Goal: Information Seeking & Learning: Learn about a topic

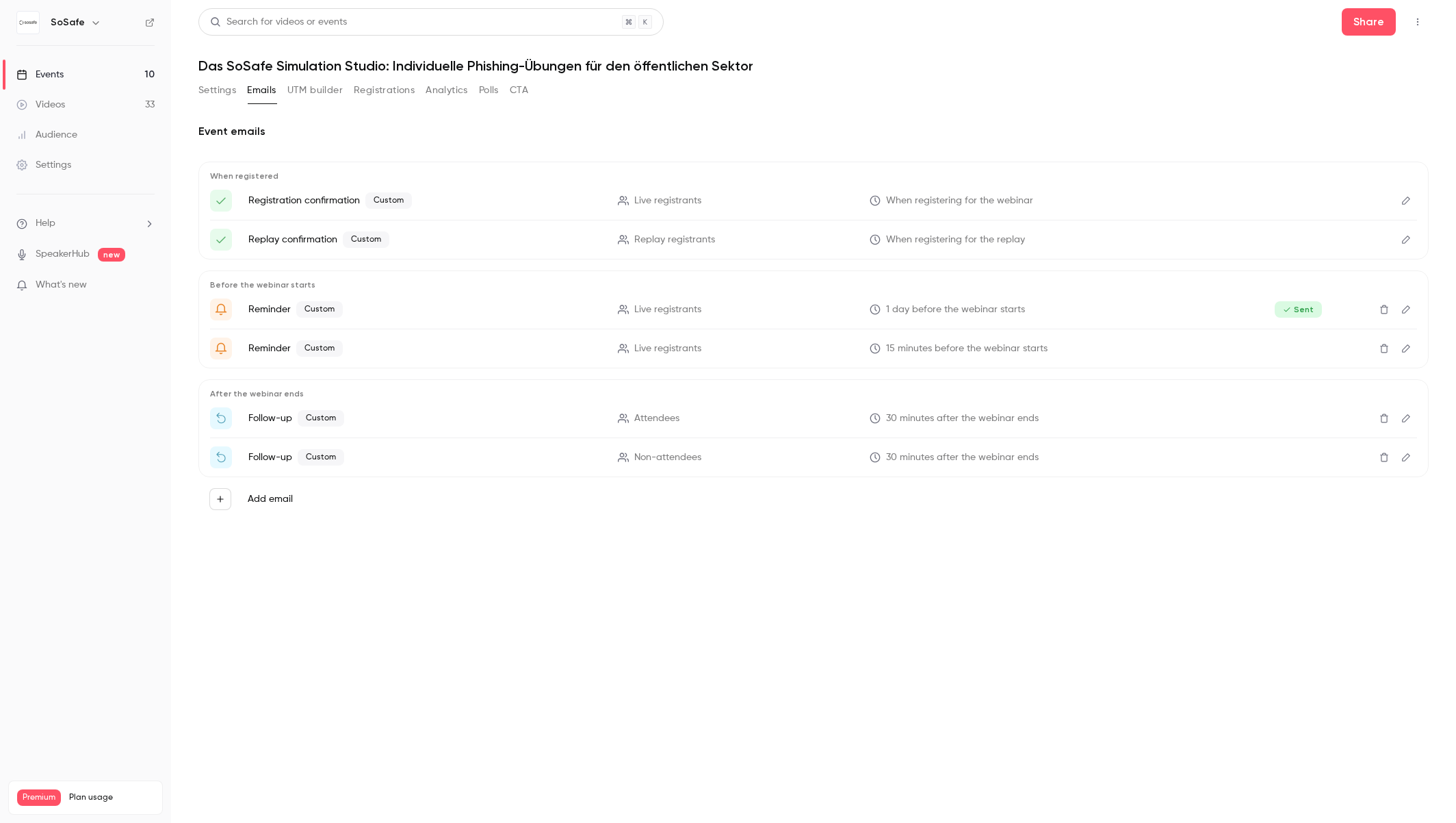
click at [218, 95] on button "Settings" at bounding box center [217, 90] width 38 height 22
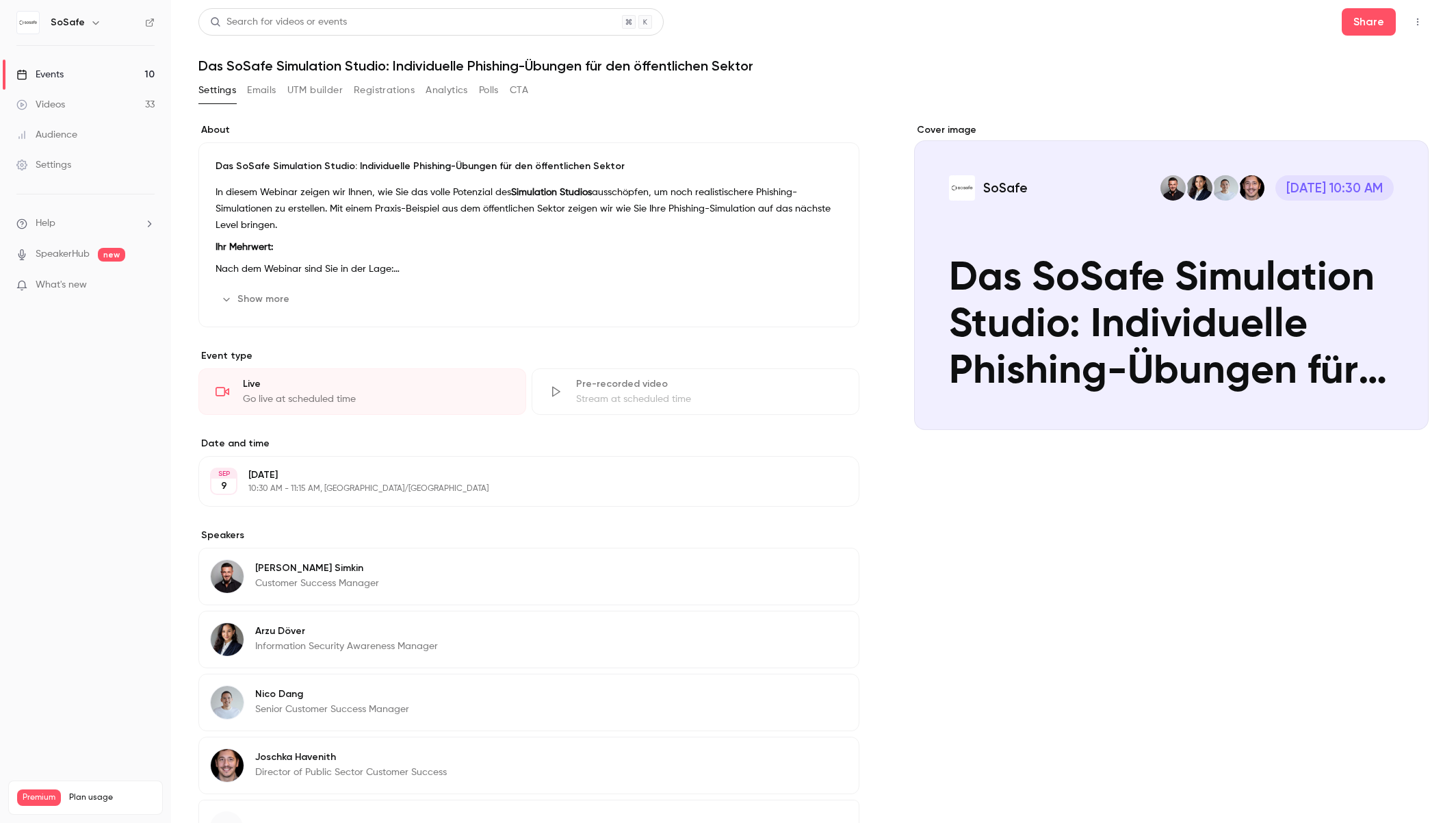
click at [258, 306] on button "Show more" at bounding box center [257, 299] width 82 height 22
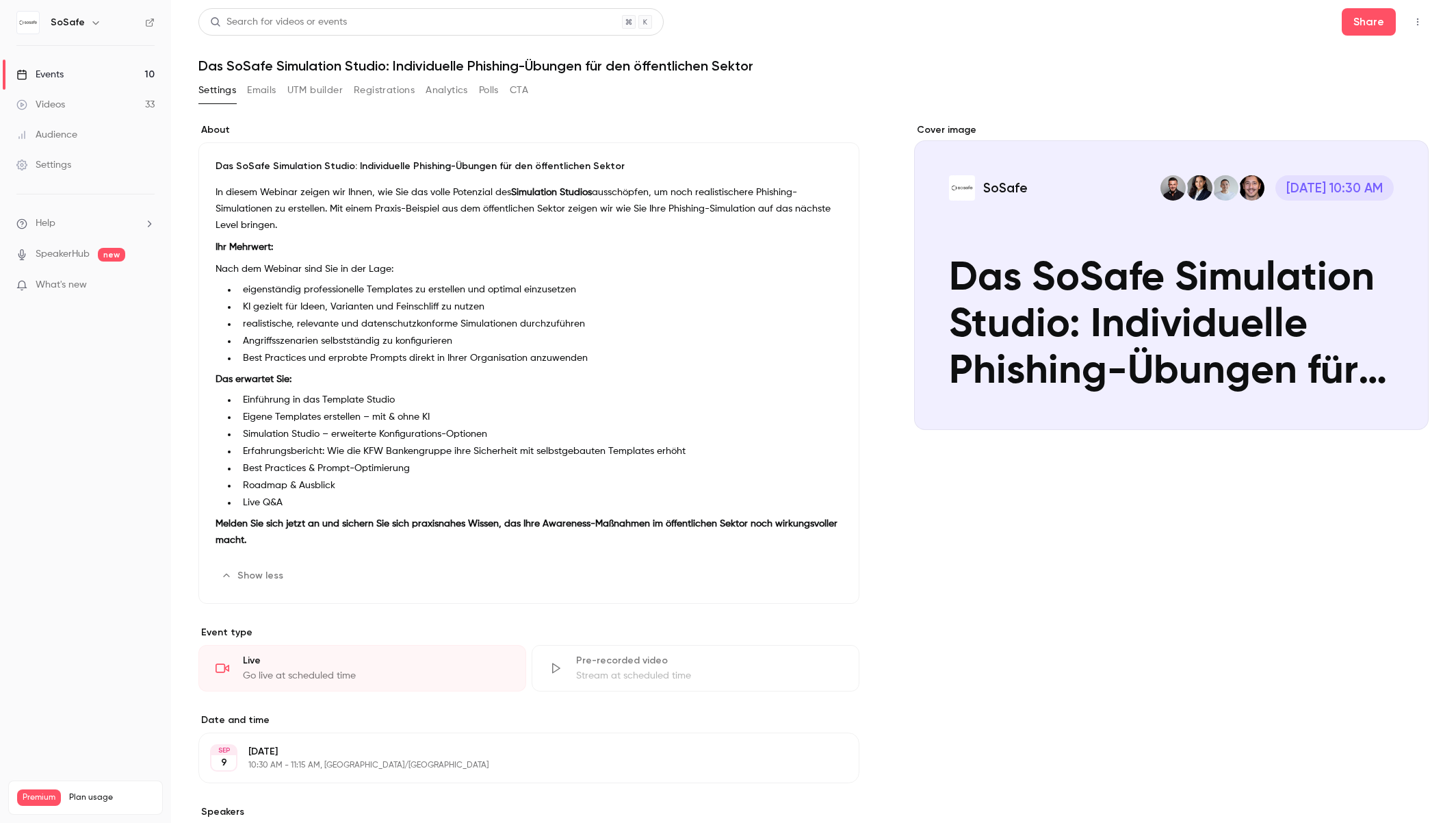
click at [485, 89] on button "Polls" at bounding box center [489, 90] width 20 height 22
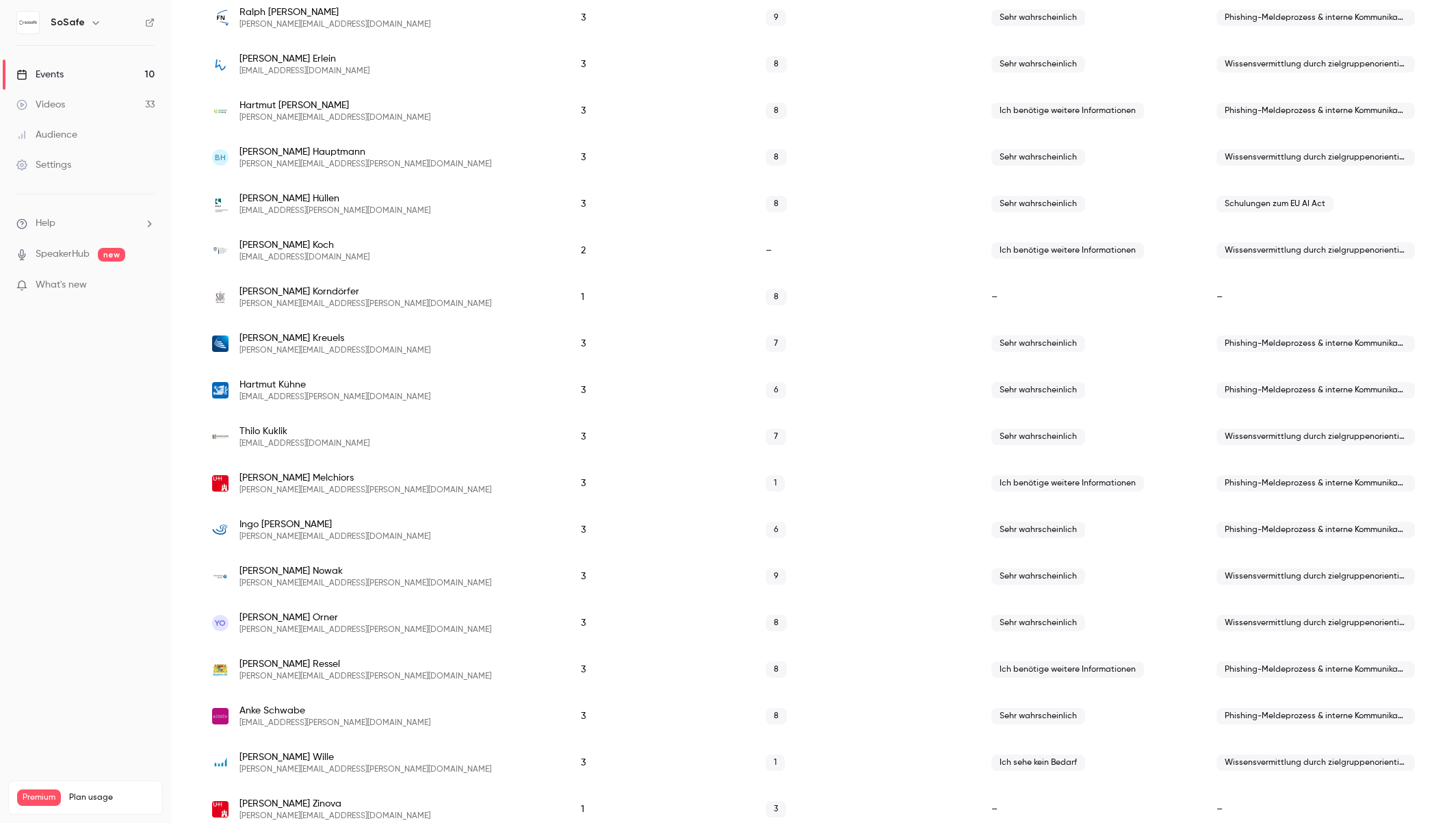
scroll to position [699, 0]
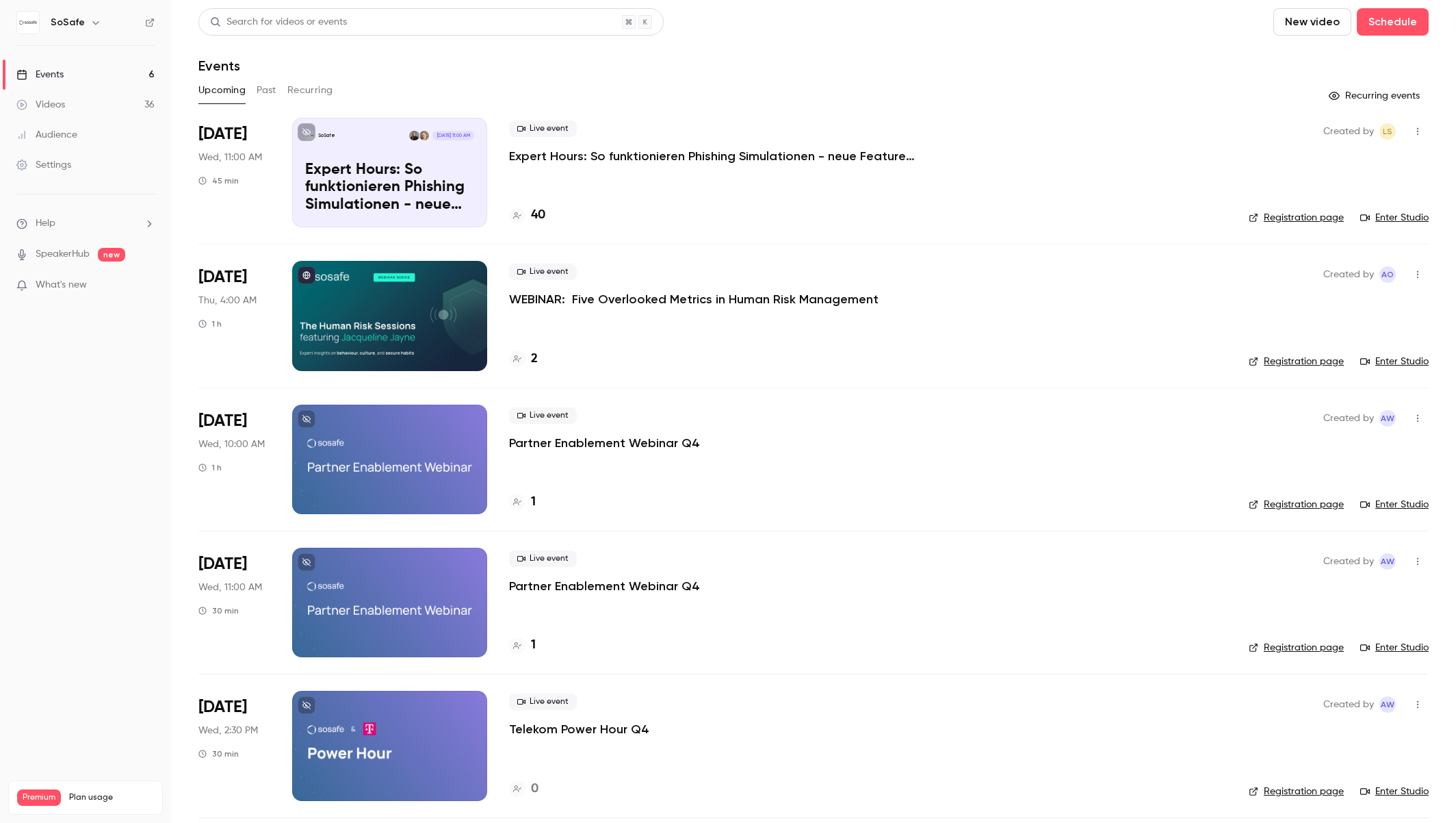
click at [267, 90] on button "Past" at bounding box center [267, 90] width 20 height 22
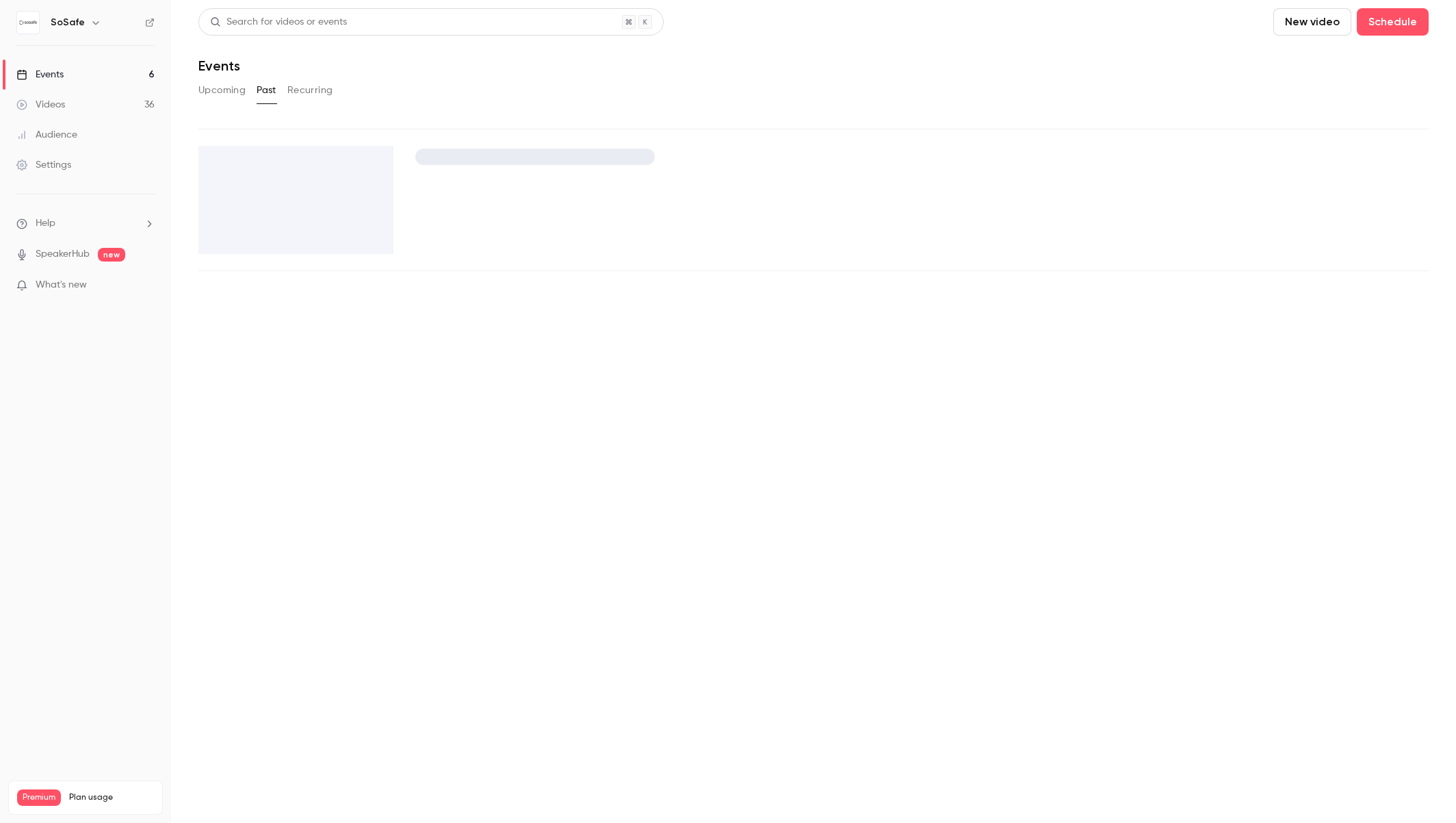
click at [267, 91] on button "Past" at bounding box center [267, 90] width 20 height 22
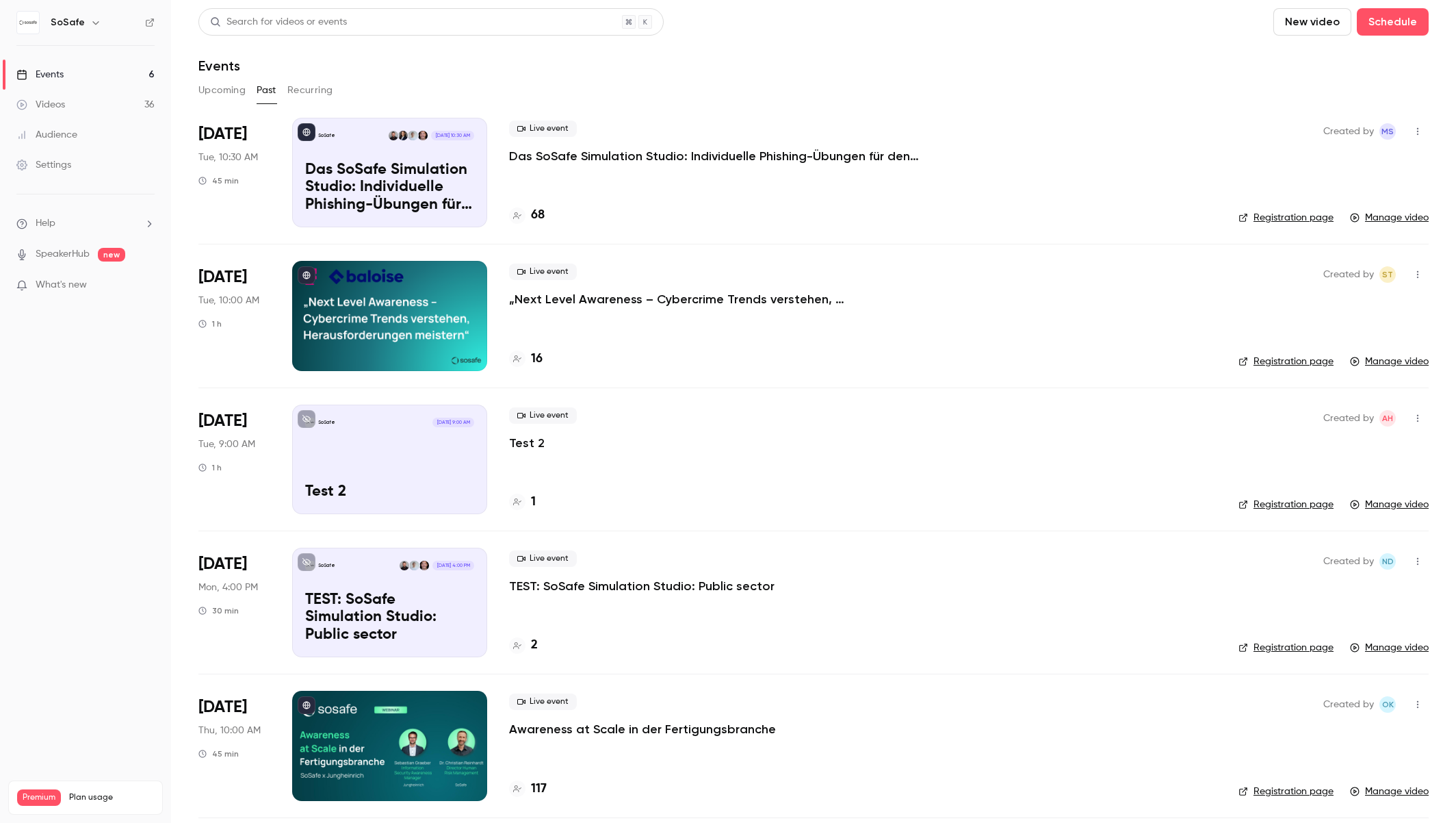
click at [622, 159] on p "Das SoSafe Simulation Studio: Individuelle Phishing-Übungen für den öffentliche…" at bounding box center [714, 156] width 411 height 17
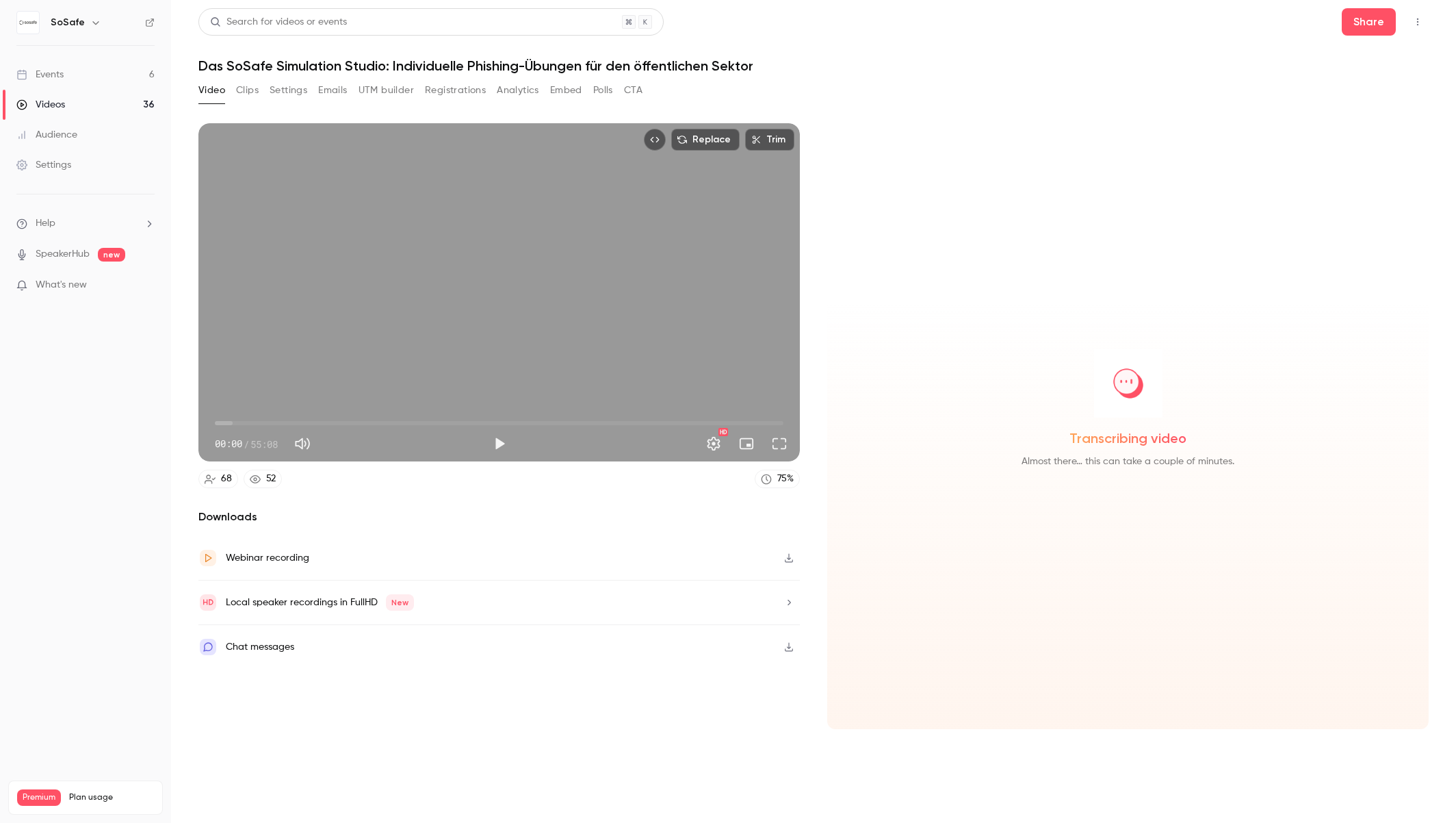
click at [598, 86] on button "Polls" at bounding box center [603, 90] width 20 height 22
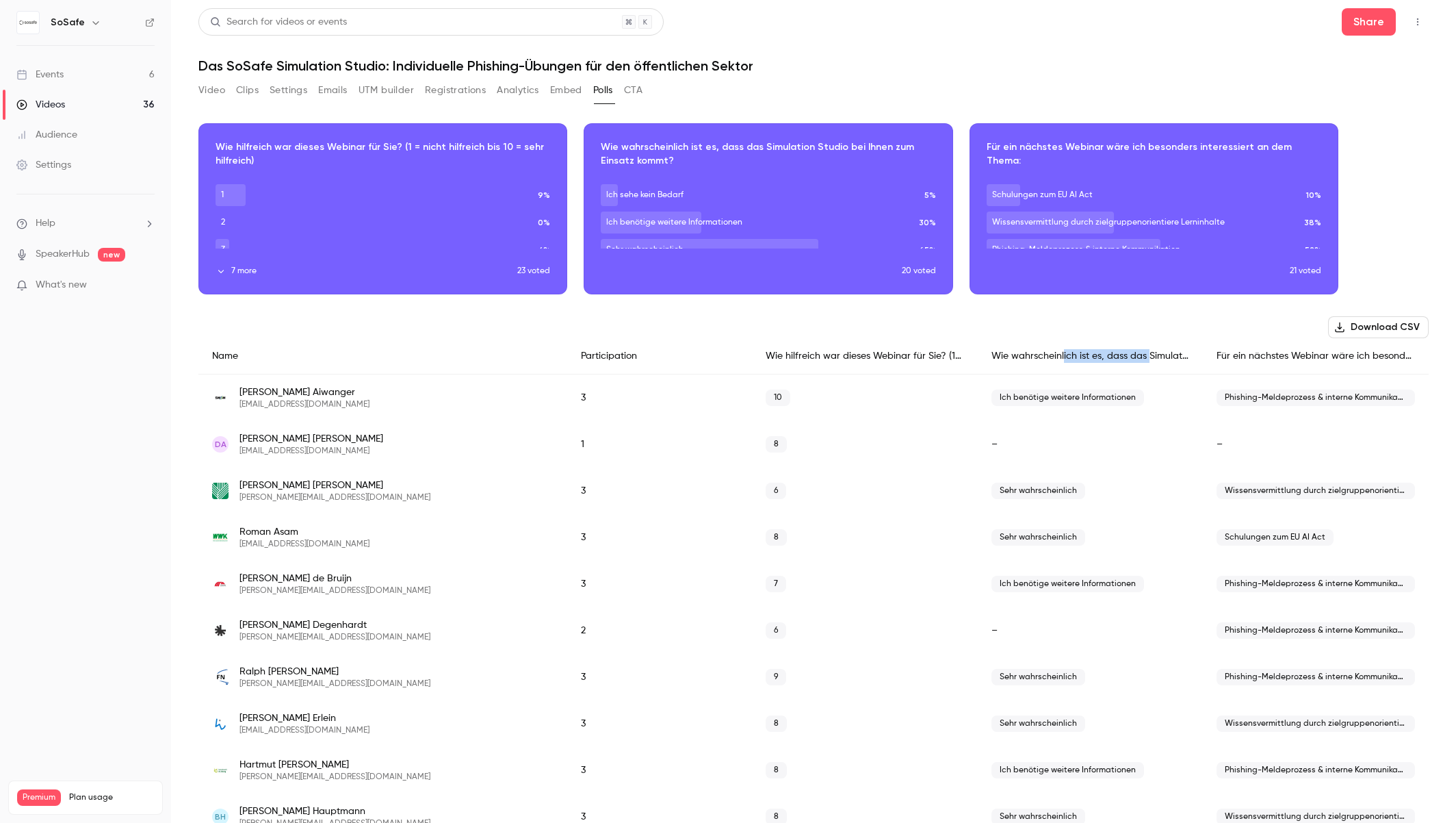
drag, startPoint x: 1064, startPoint y: 357, endPoint x: 1149, endPoint y: 357, distance: 85.0
click at [1149, 357] on div "Wie wahrscheinlich ist es, dass das Simulation Studio bei Ihnen zum Einsatz kom…" at bounding box center [1091, 356] width 226 height 36
drag, startPoint x: 1346, startPoint y: 358, endPoint x: 1275, endPoint y: 356, distance: 71.0
click at [1346, 358] on div "Für ein nächstes Webinar wäre ich besonders interessiert an dem Thema:" at bounding box center [1316, 356] width 226 height 36
drag, startPoint x: 1250, startPoint y: 355, endPoint x: 1364, endPoint y: 356, distance: 114.0
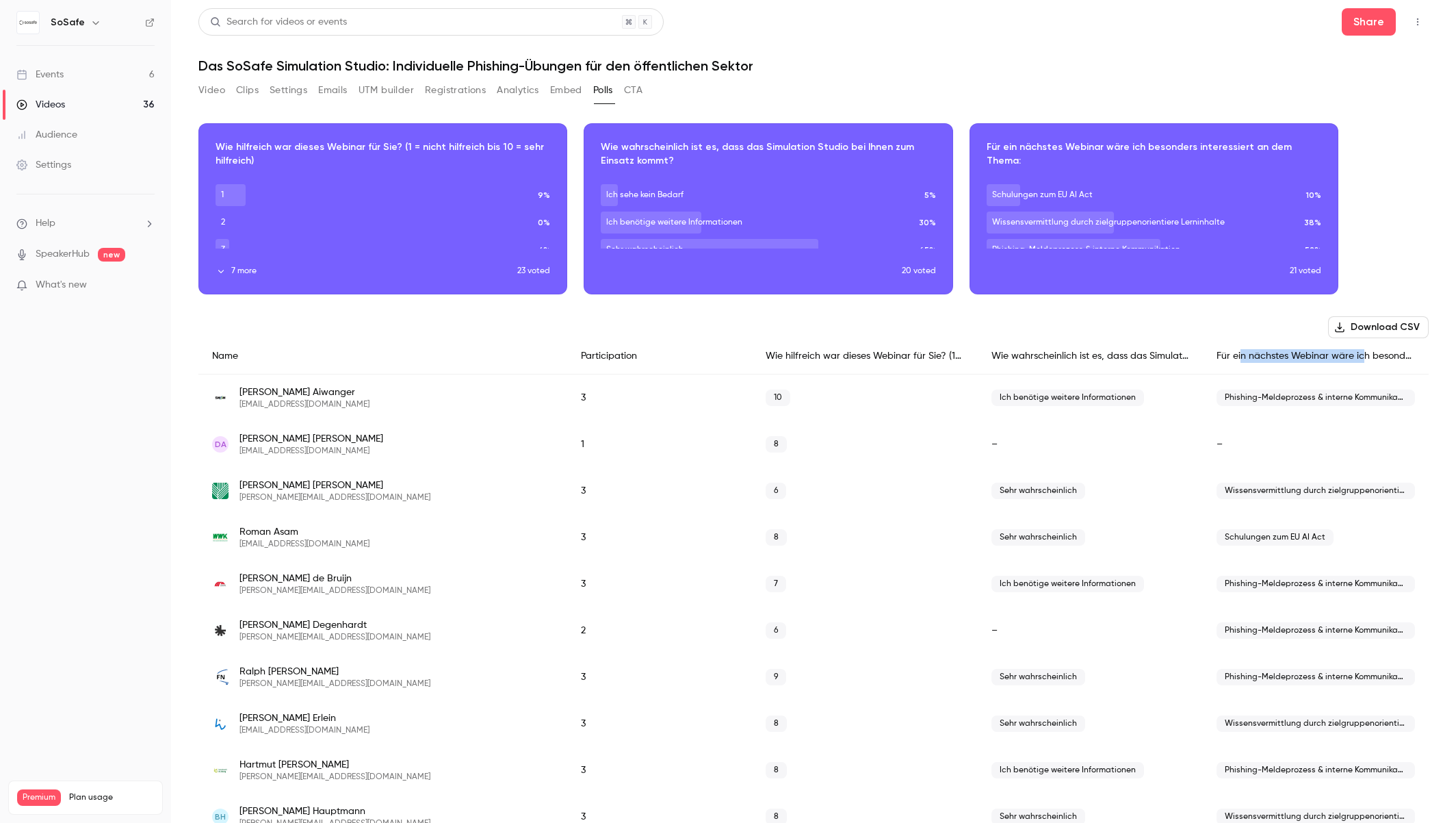
click at [1360, 356] on div "Für ein nächstes Webinar wäre ich besonders interessiert an dem Thema:" at bounding box center [1316, 356] width 226 height 36
click at [1374, 357] on div "Für ein nächstes Webinar wäre ich besonders interessiert an dem Thema:" at bounding box center [1316, 356] width 226 height 36
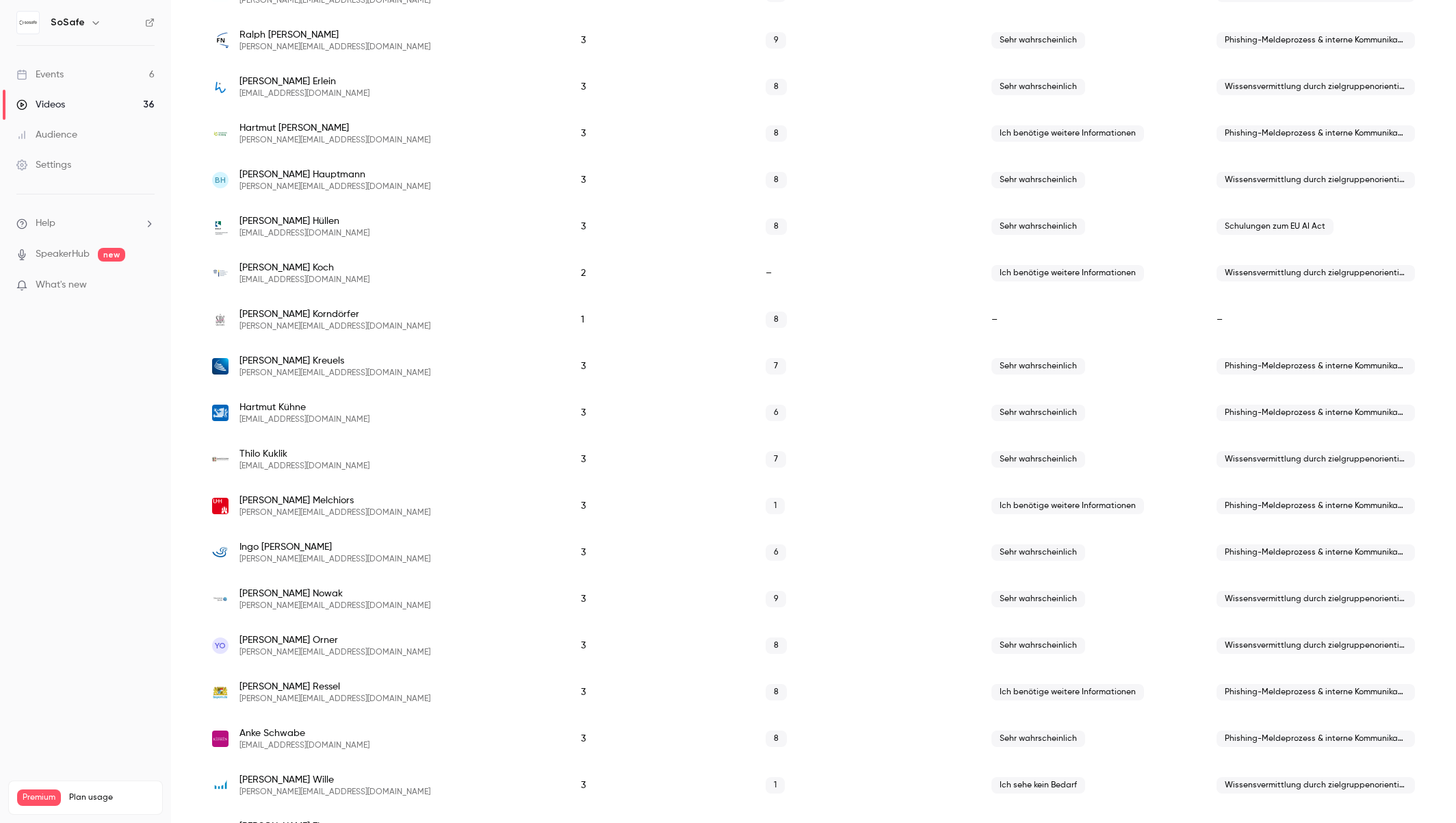
scroll to position [690, 0]
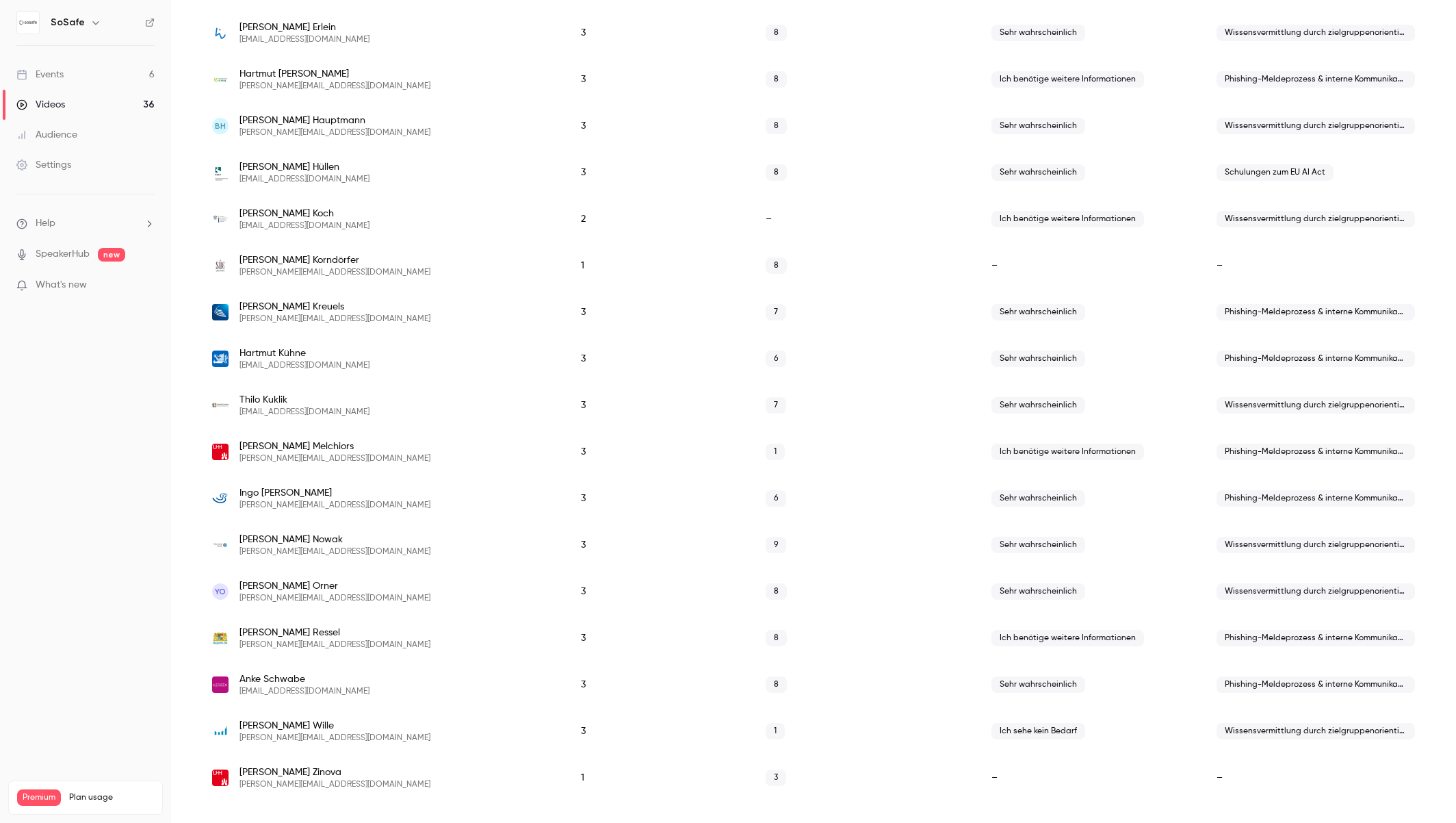
click at [1321, 731] on span "Wissensvermittlung durch zielgruppenorientiere Lerninhalte" at bounding box center [1316, 731] width 198 height 17
click at [1320, 731] on span "Wissensvermittlung durch zielgruppenorientiere Lerninhalte" at bounding box center [1316, 731] width 198 height 17
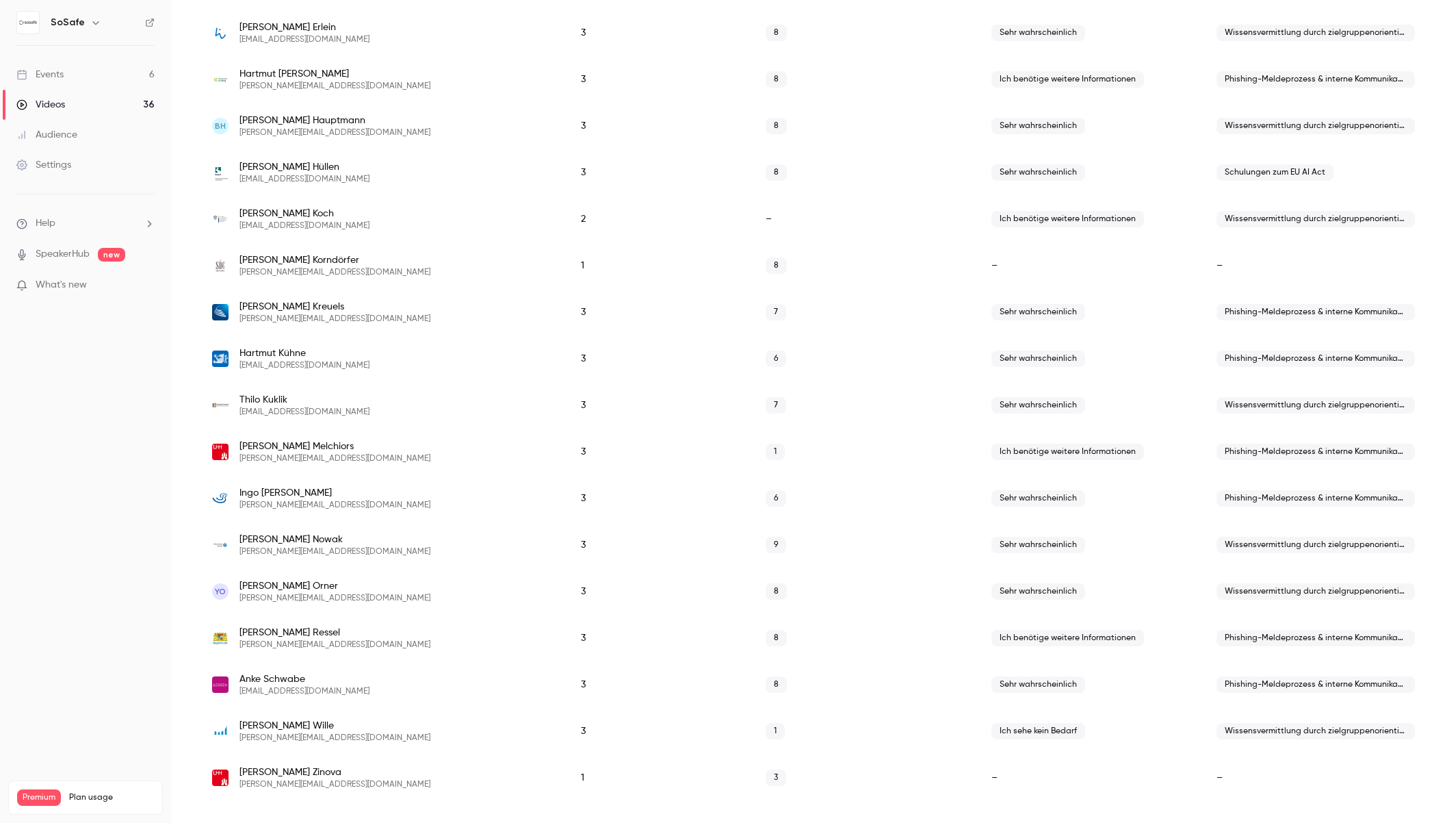
click at [1388, 733] on span "Wissensvermittlung durch zielgruppenorientiere Lerninhalte" at bounding box center [1316, 731] width 198 height 17
click at [1387, 733] on span "Wissensvermittlung durch zielgruppenorientiere Lerninhalte" at bounding box center [1316, 731] width 198 height 17
drag, startPoint x: 314, startPoint y: 740, endPoint x: 229, endPoint y: 740, distance: 85.0
click at [230, 740] on div "[PERSON_NAME] [PERSON_NAME][EMAIL_ADDRESS][DOMAIN_NAME]" at bounding box center [383, 731] width 342 height 25
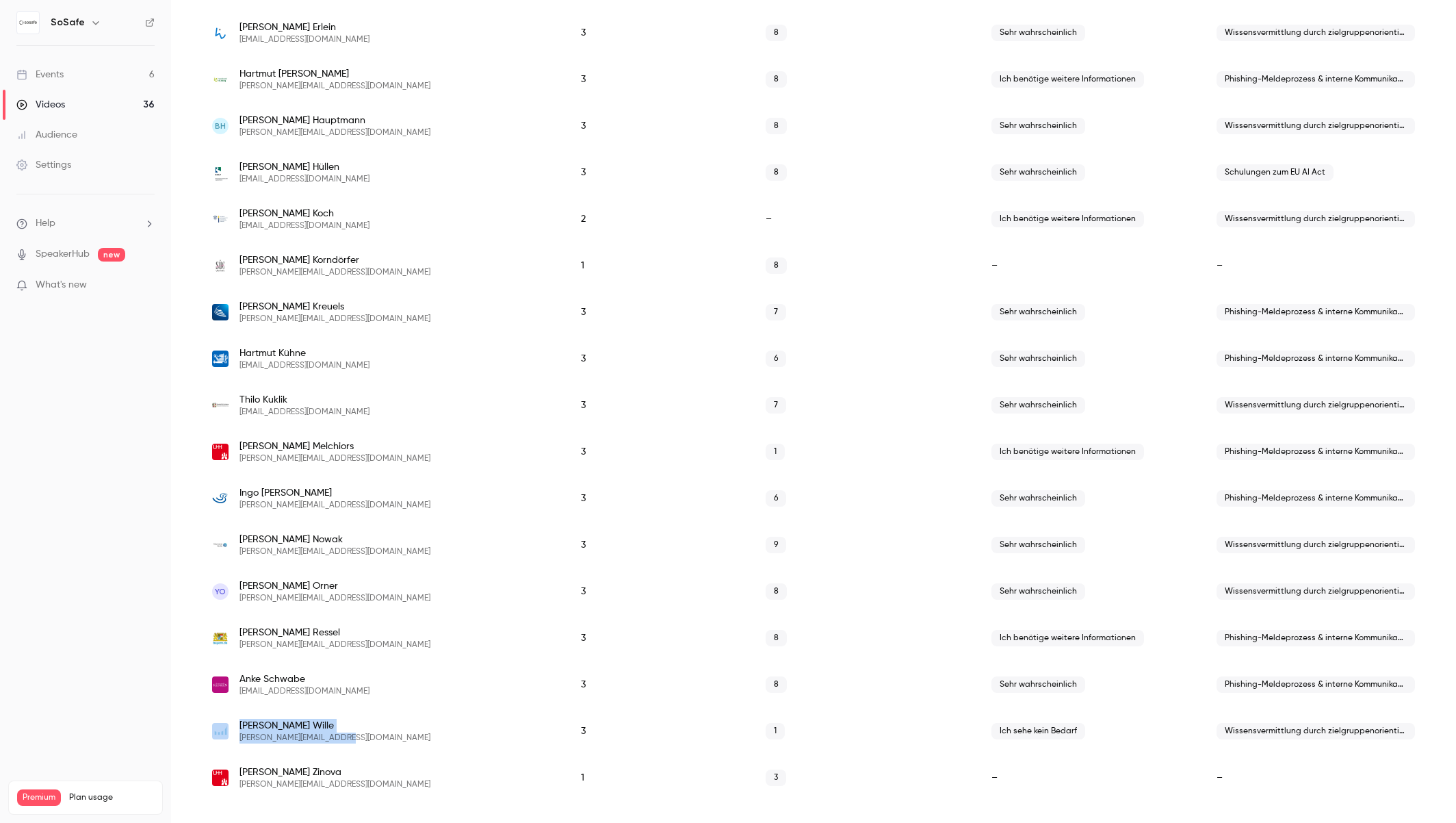
copy div "[PERSON_NAME] [PERSON_NAME][EMAIL_ADDRESS][DOMAIN_NAME]"
drag, startPoint x: 280, startPoint y: 763, endPoint x: 307, endPoint y: 753, distance: 28.8
click at [281, 762] on div "[PERSON_NAME] [PERSON_NAME][EMAIL_ADDRESS][DOMAIN_NAME]" at bounding box center [383, 777] width 369 height 46
drag, startPoint x: 316, startPoint y: 739, endPoint x: 244, endPoint y: 738, distance: 72.0
click at [240, 739] on div "[PERSON_NAME] [PERSON_NAME][EMAIL_ADDRESS][DOMAIN_NAME]" at bounding box center [383, 731] width 342 height 25
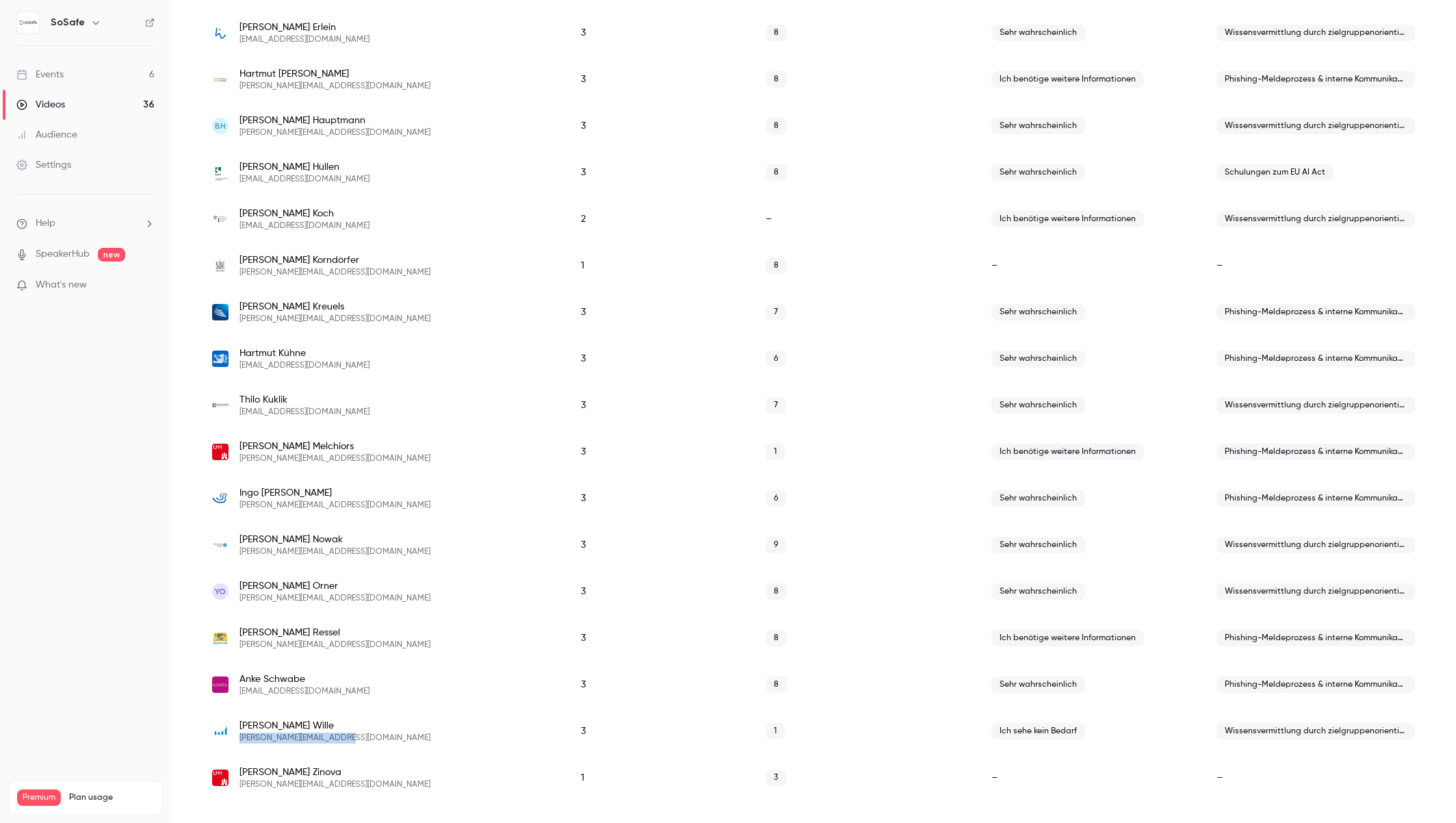
click at [397, 740] on div "[PERSON_NAME] [PERSON_NAME][EMAIL_ADDRESS][DOMAIN_NAME]" at bounding box center [383, 731] width 342 height 25
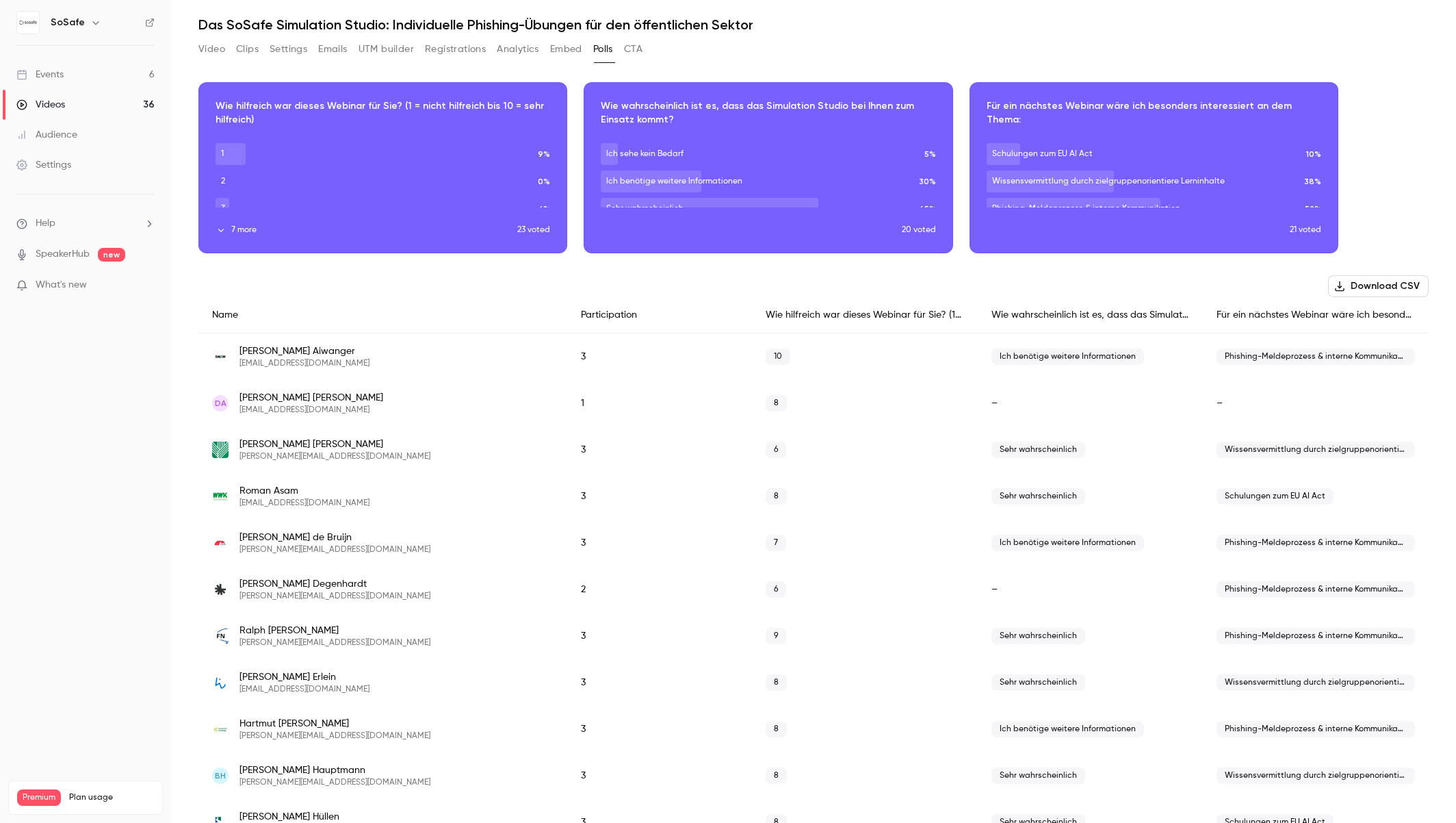
scroll to position [0, 0]
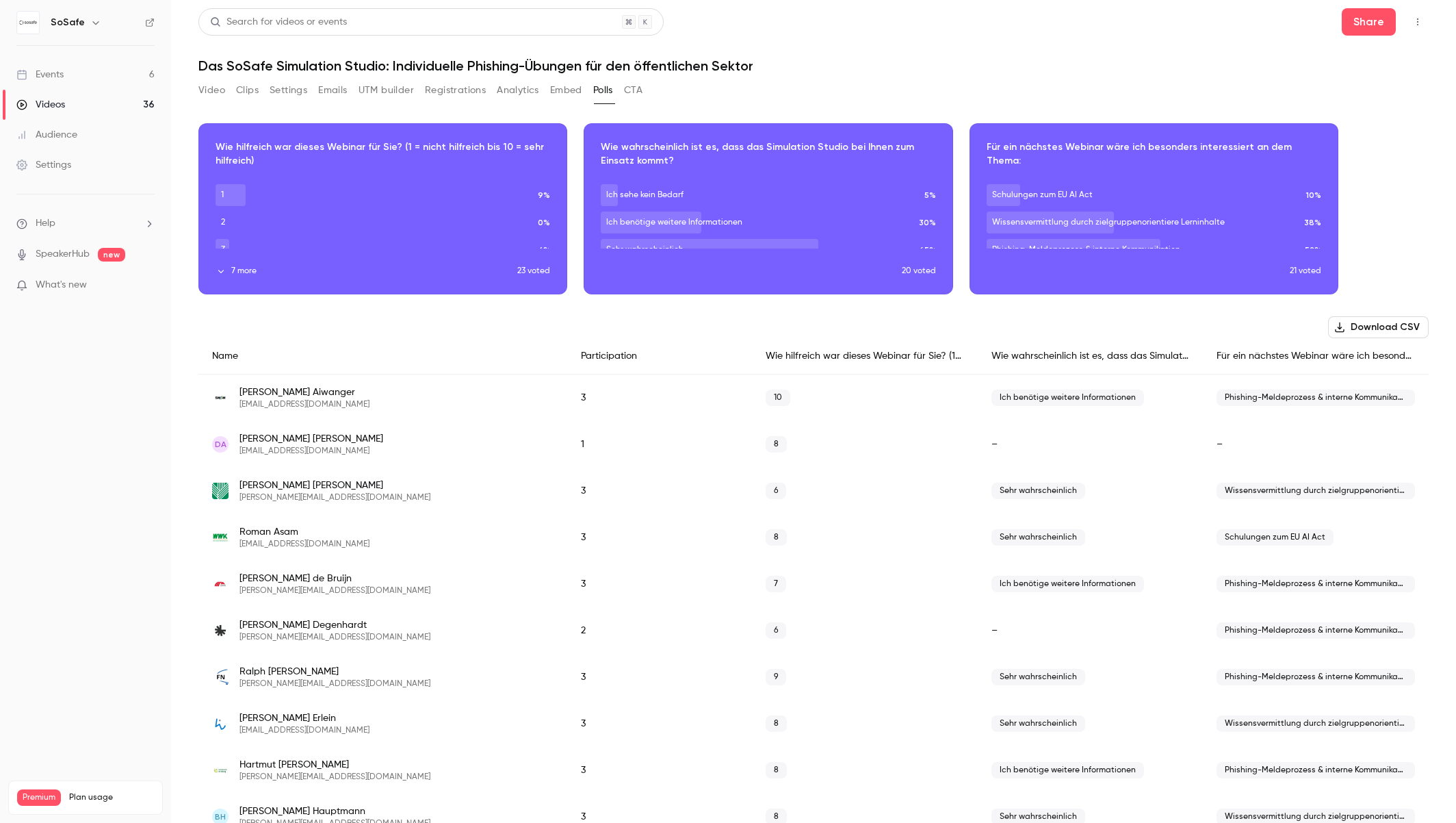
drag, startPoint x: 224, startPoint y: 268, endPoint x: 252, endPoint y: 271, distance: 28.2
click at [223, 268] on icon "button" at bounding box center [220, 271] width 10 height 10
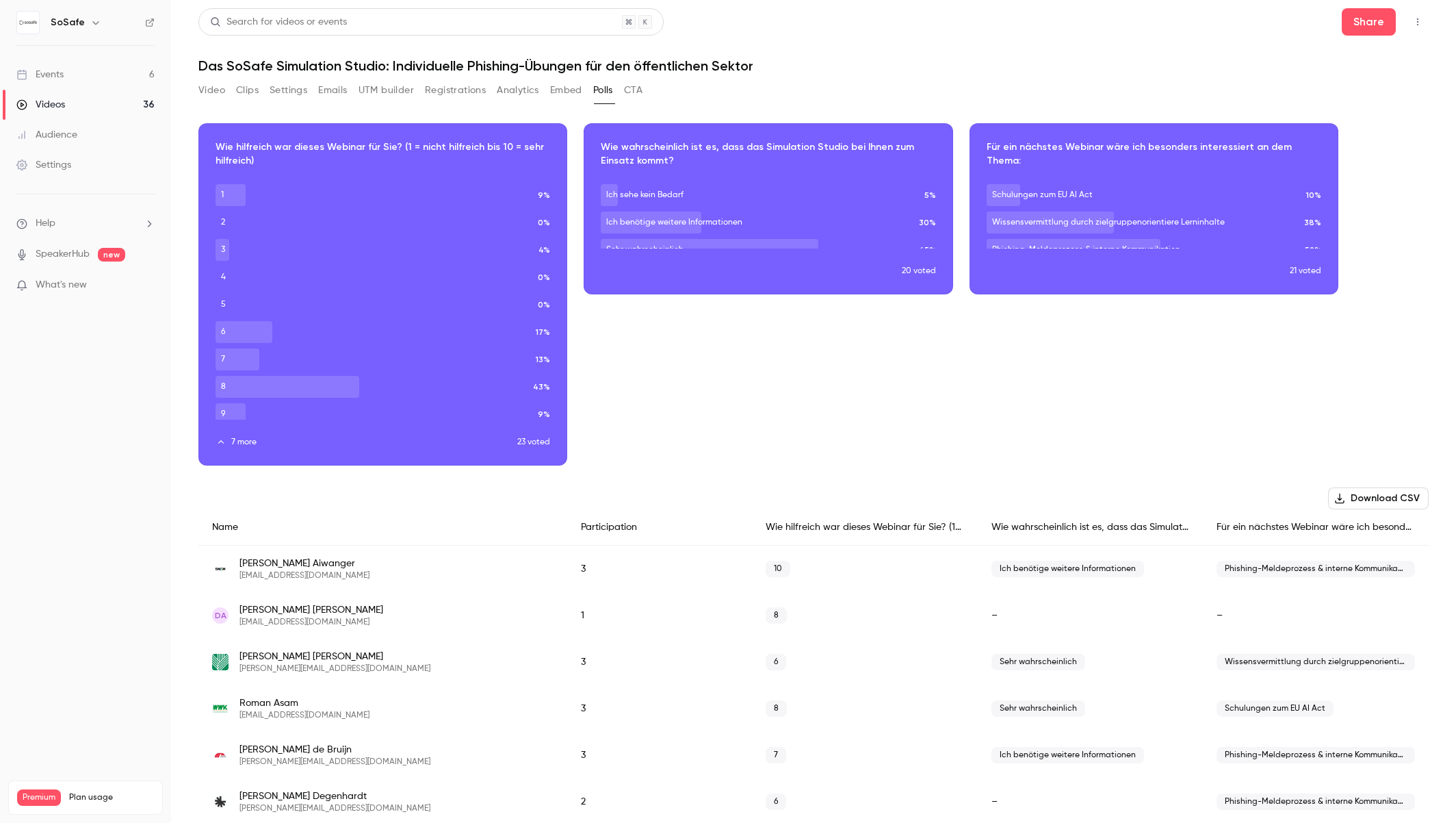
click at [758, 280] on div "Download image" at bounding box center [767, 208] width 367 height 170
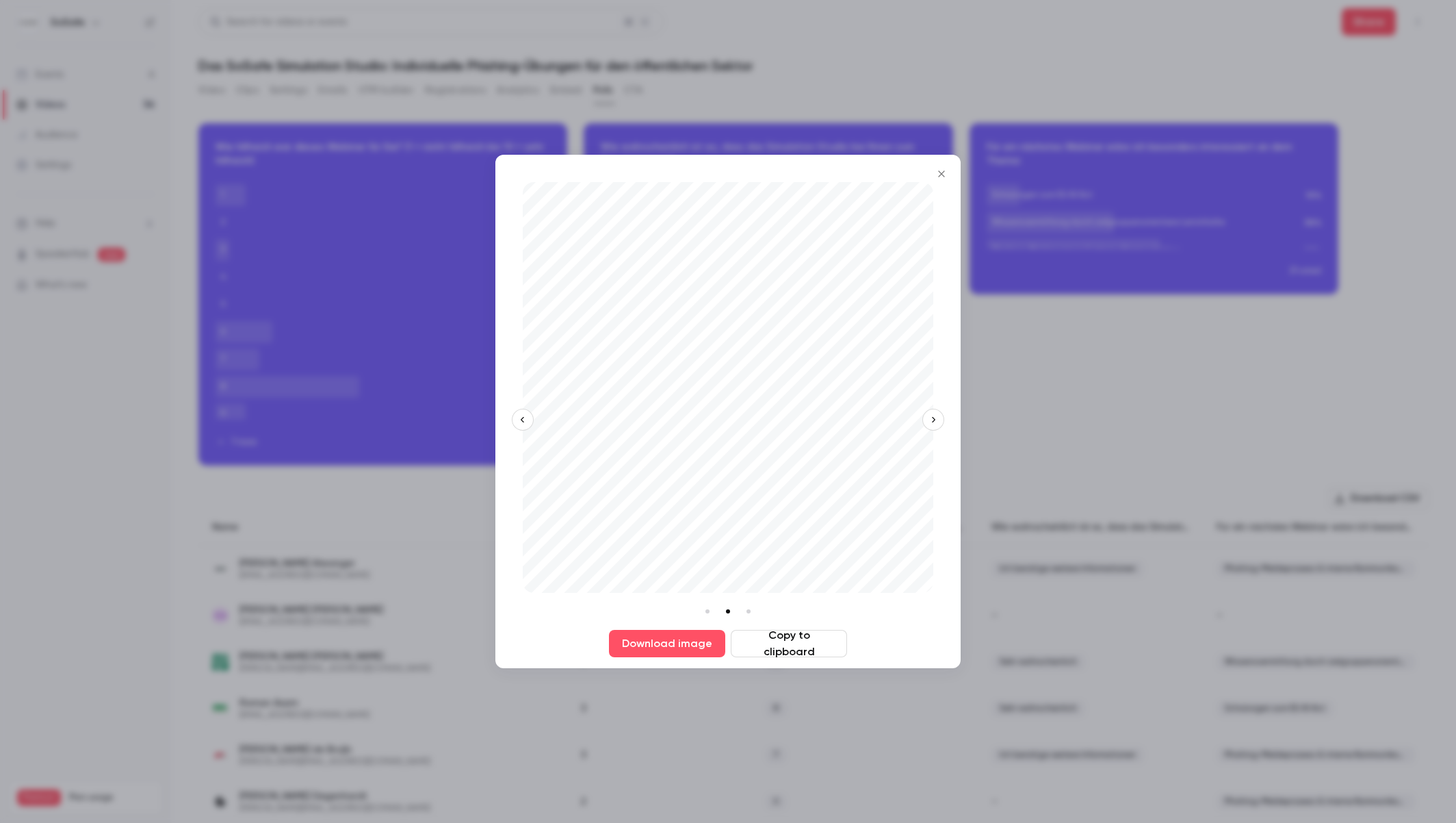
drag, startPoint x: 942, startPoint y: 174, endPoint x: 964, endPoint y: 205, distance: 38.0
click at [942, 175] on icon "Close" at bounding box center [942, 174] width 17 height 11
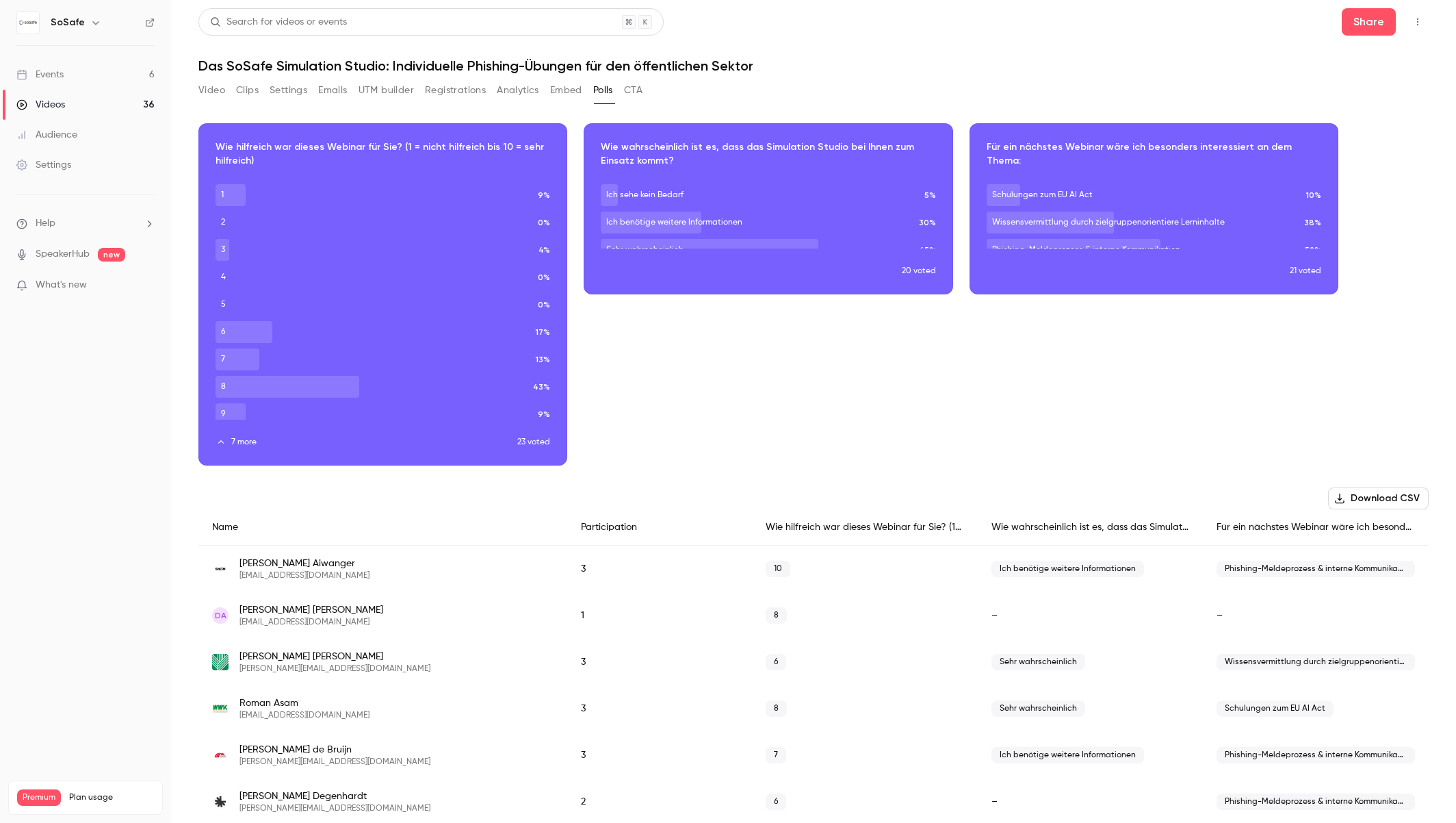
scroll to position [8, 0]
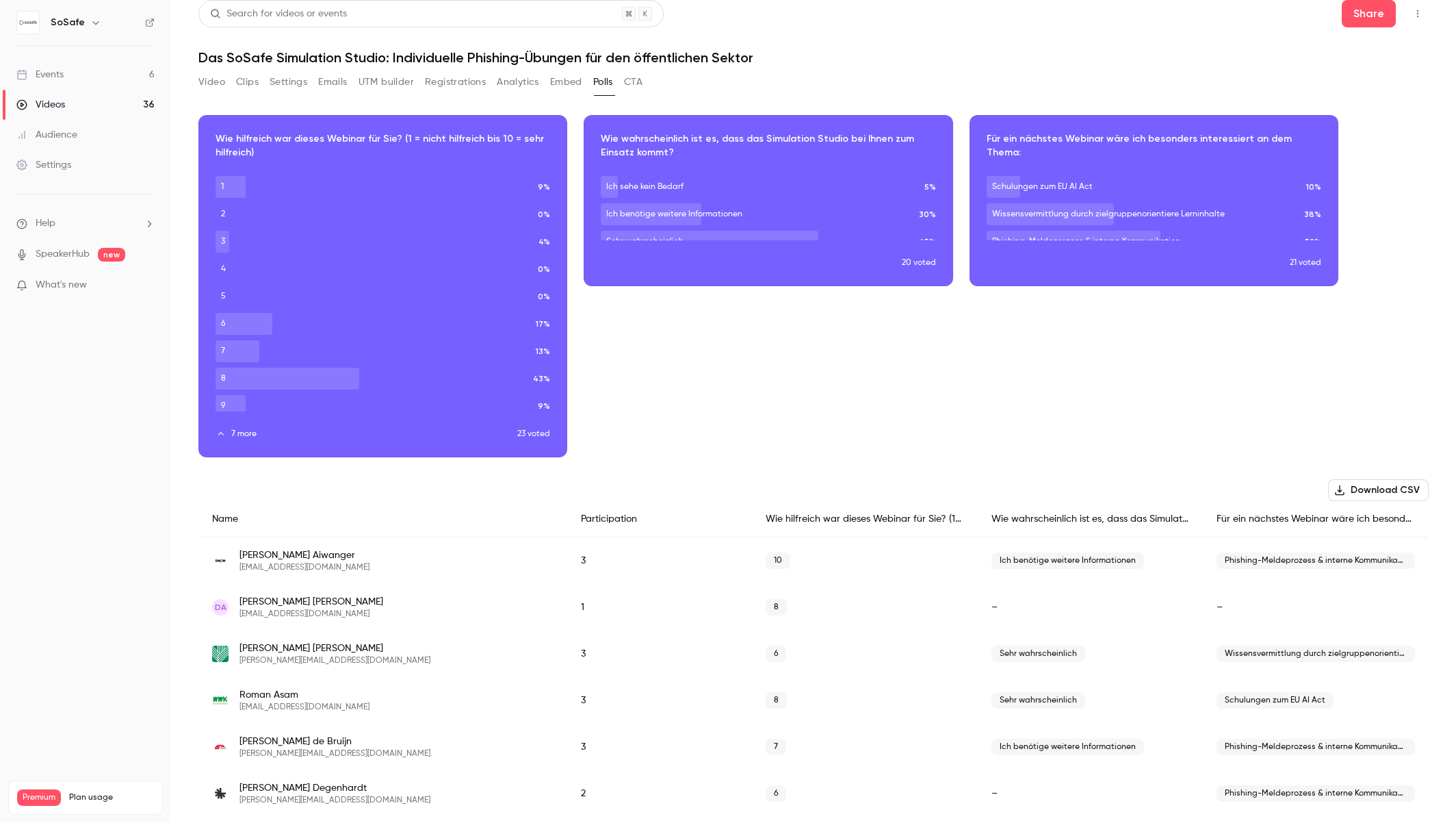
click at [783, 262] on div "Download image" at bounding box center [767, 201] width 367 height 170
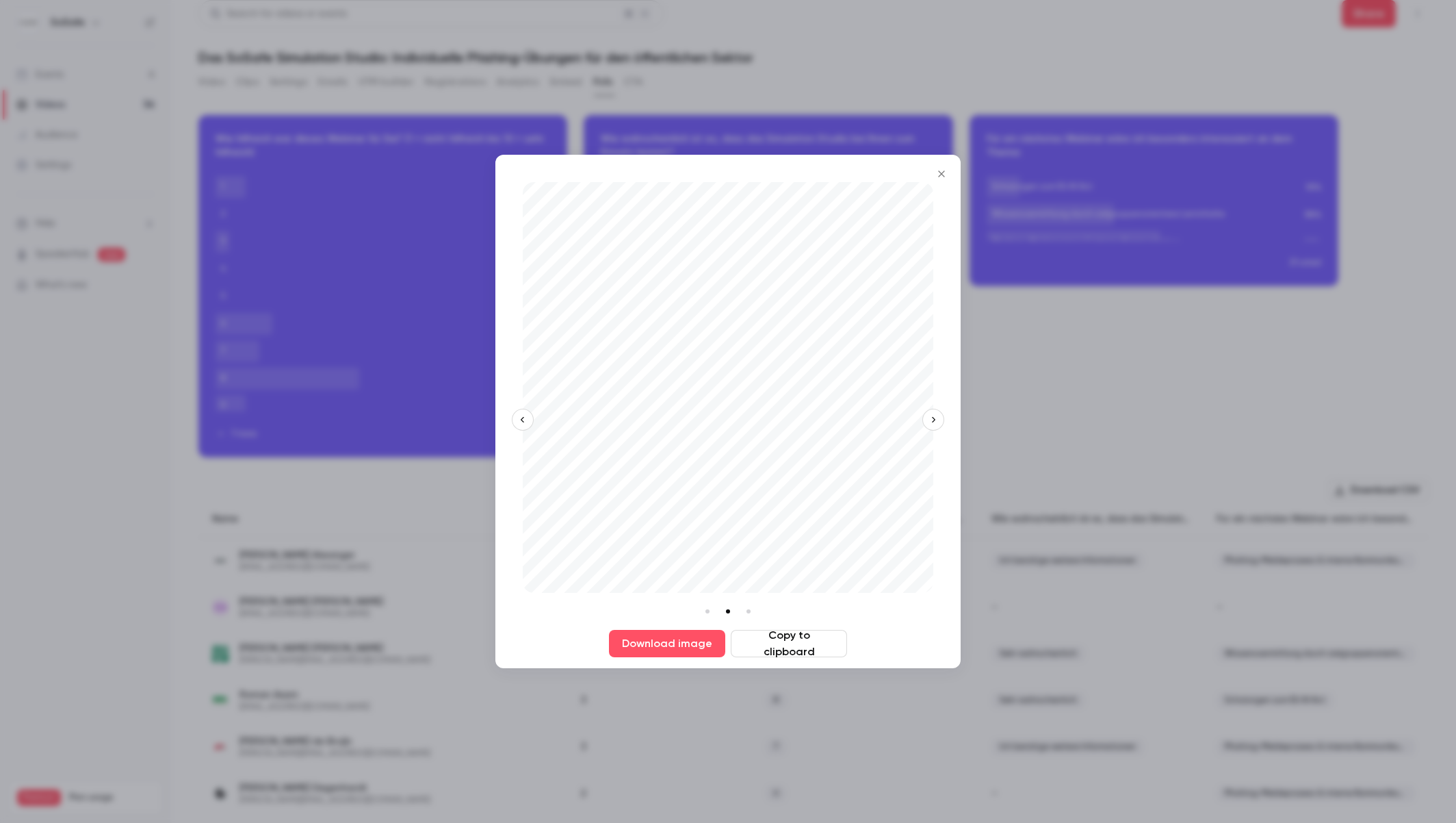
drag, startPoint x: 942, startPoint y: 177, endPoint x: 909, endPoint y: 188, distance: 34.8
click at [942, 177] on icon "Close" at bounding box center [942, 174] width 17 height 11
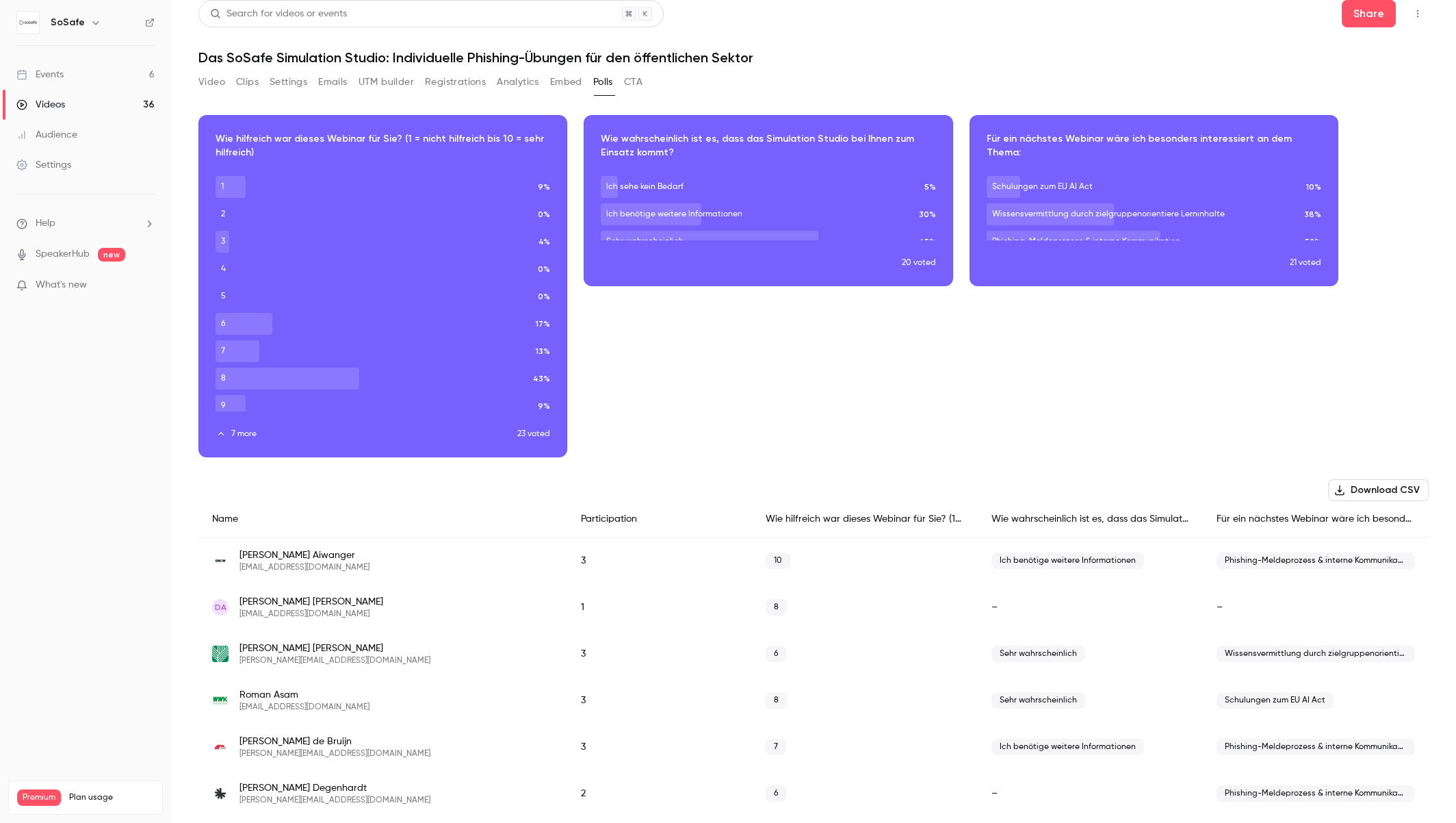
click at [239, 434] on button "7 more" at bounding box center [367, 434] width 302 height 12
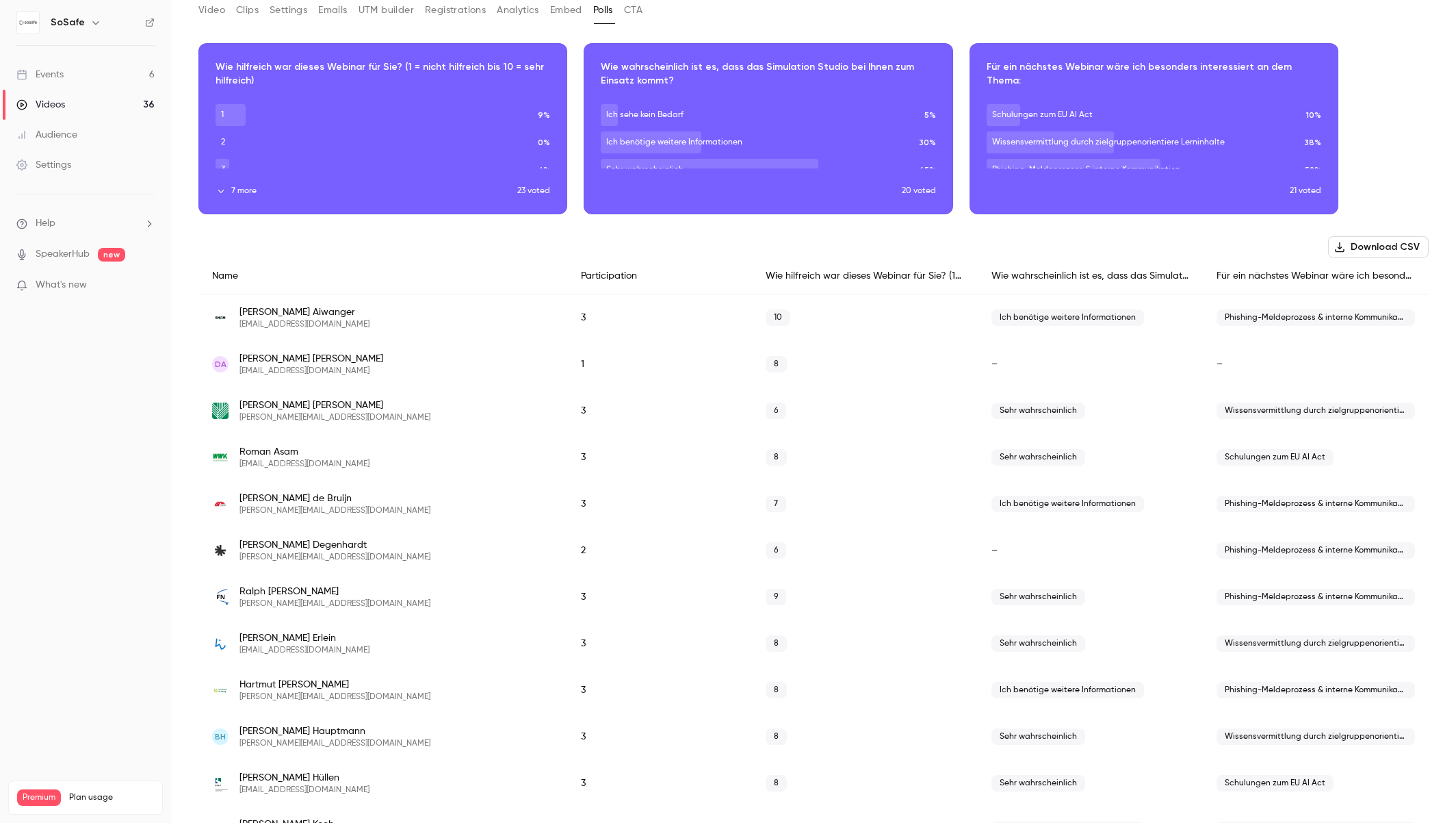
scroll to position [90, 0]
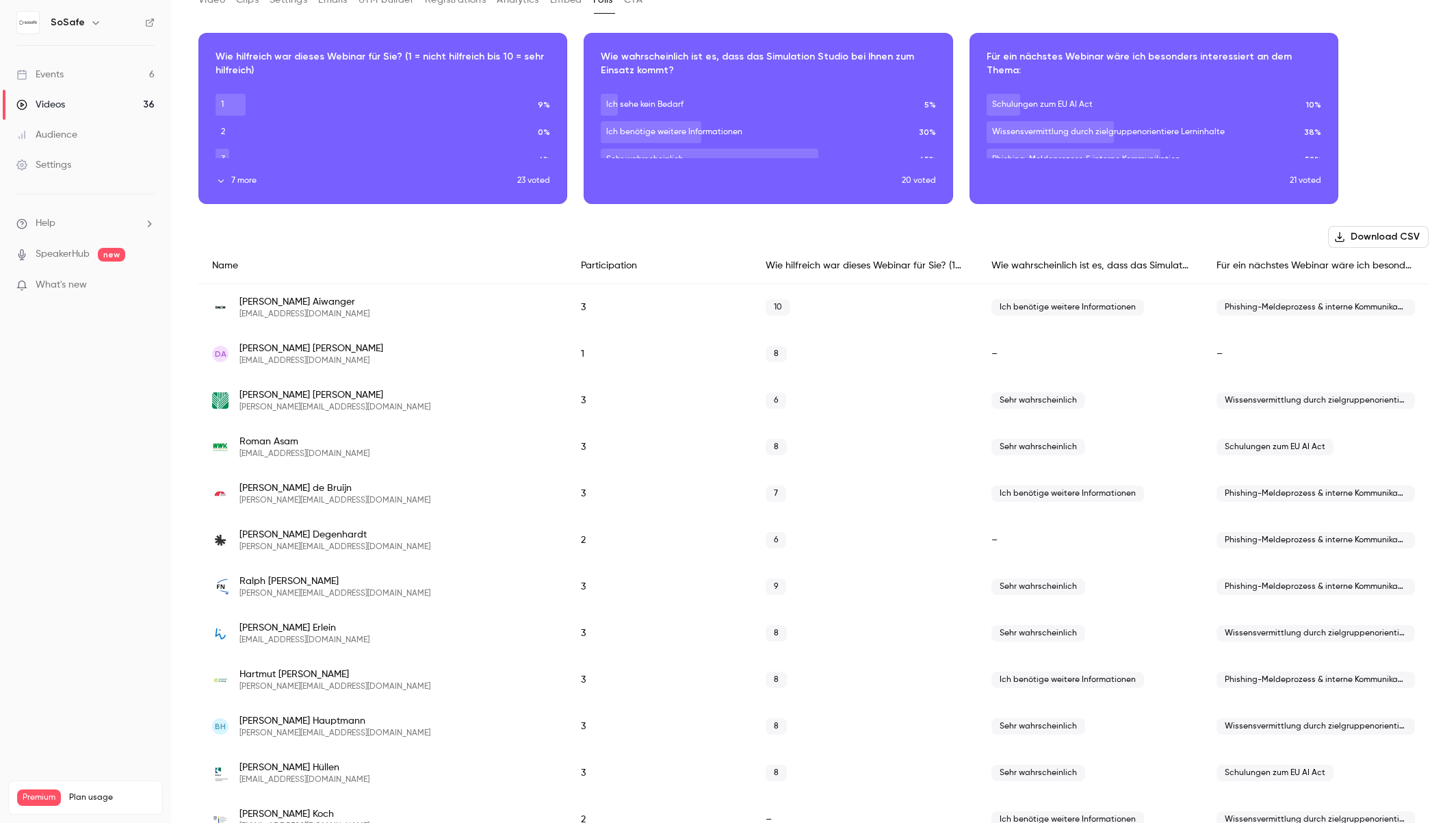
click at [1394, 238] on button "Download CSV" at bounding box center [1378, 236] width 101 height 22
